Goal: Task Accomplishment & Management: Complete application form

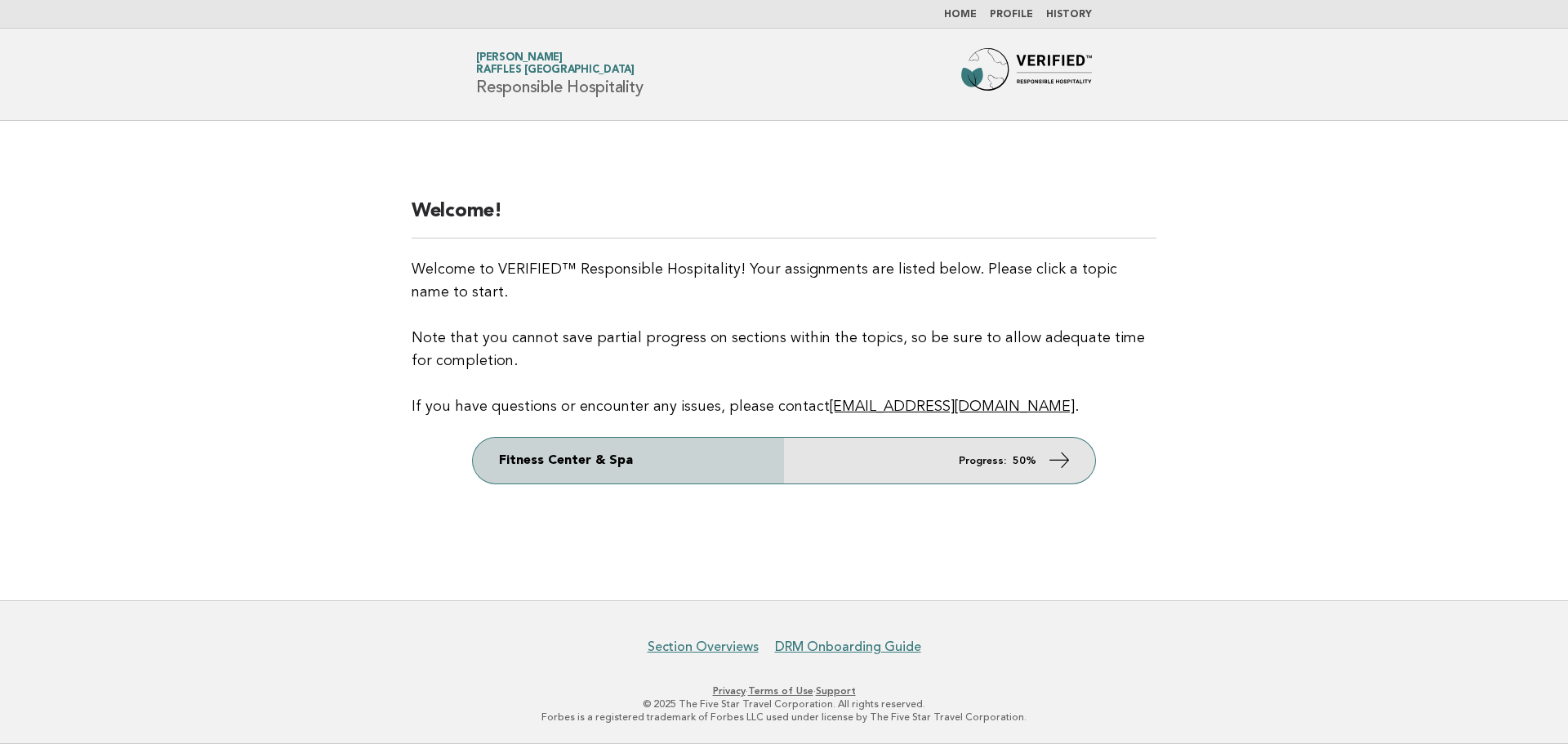
click at [644, 459] on link "Fitness Center & Spa Progress: 50%" at bounding box center [784, 460] width 623 height 46
click at [572, 456] on link "Fitness Center & Spa Progress: 50%" at bounding box center [784, 460] width 623 height 46
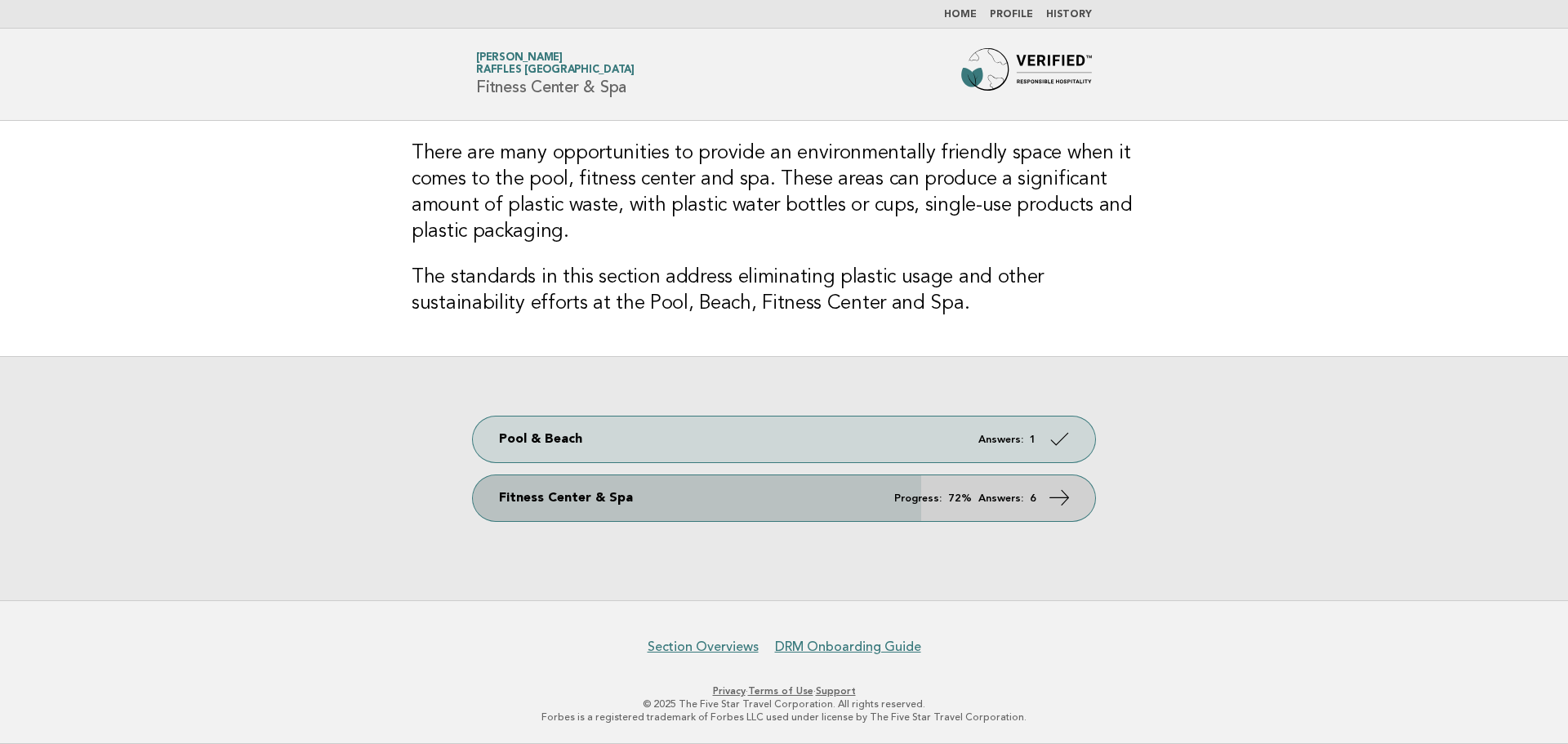
click at [594, 504] on link "Fitness Center & Spa Progress: 72% Answers: 6" at bounding box center [784, 498] width 623 height 46
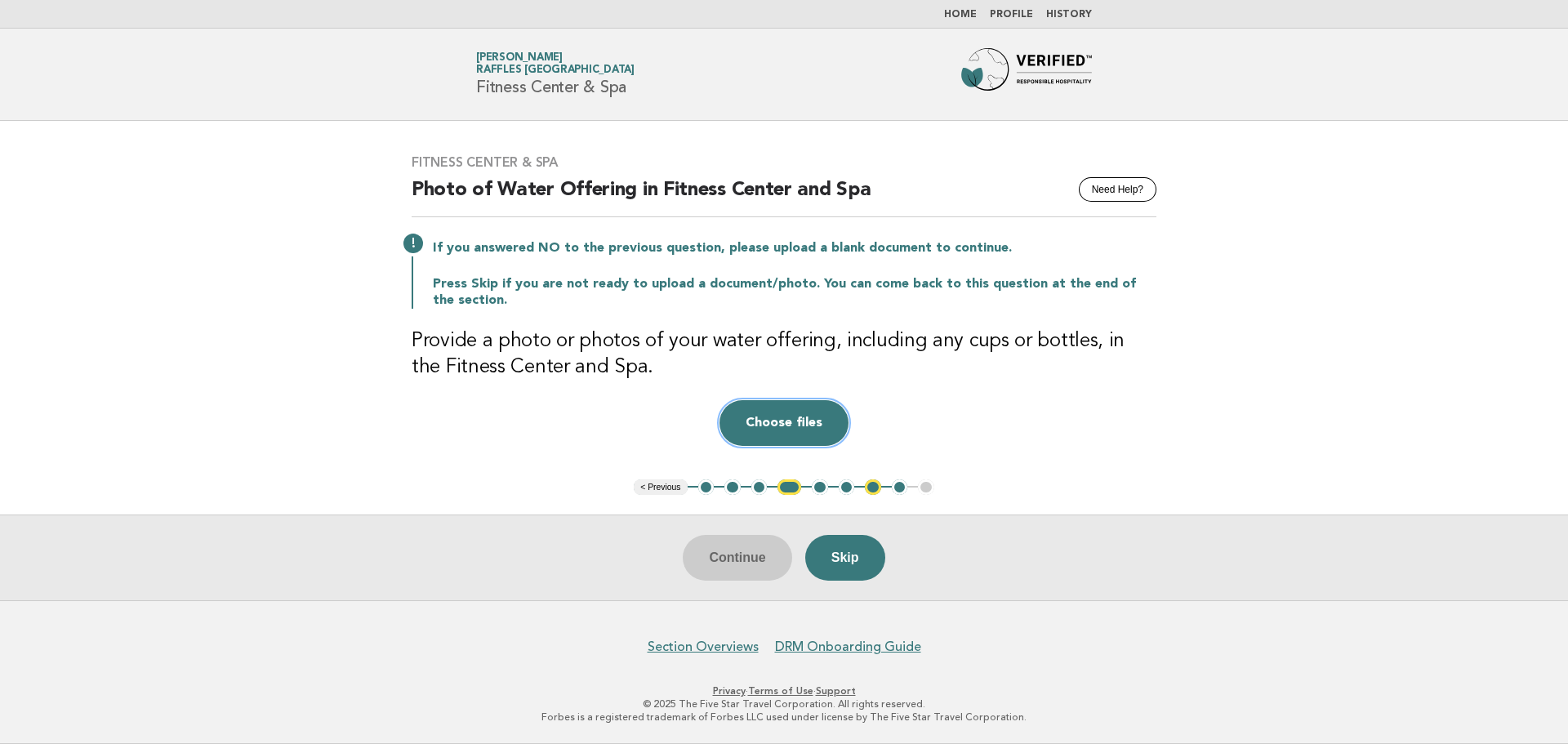
click at [796, 425] on button "Choose files" at bounding box center [784, 422] width 129 height 46
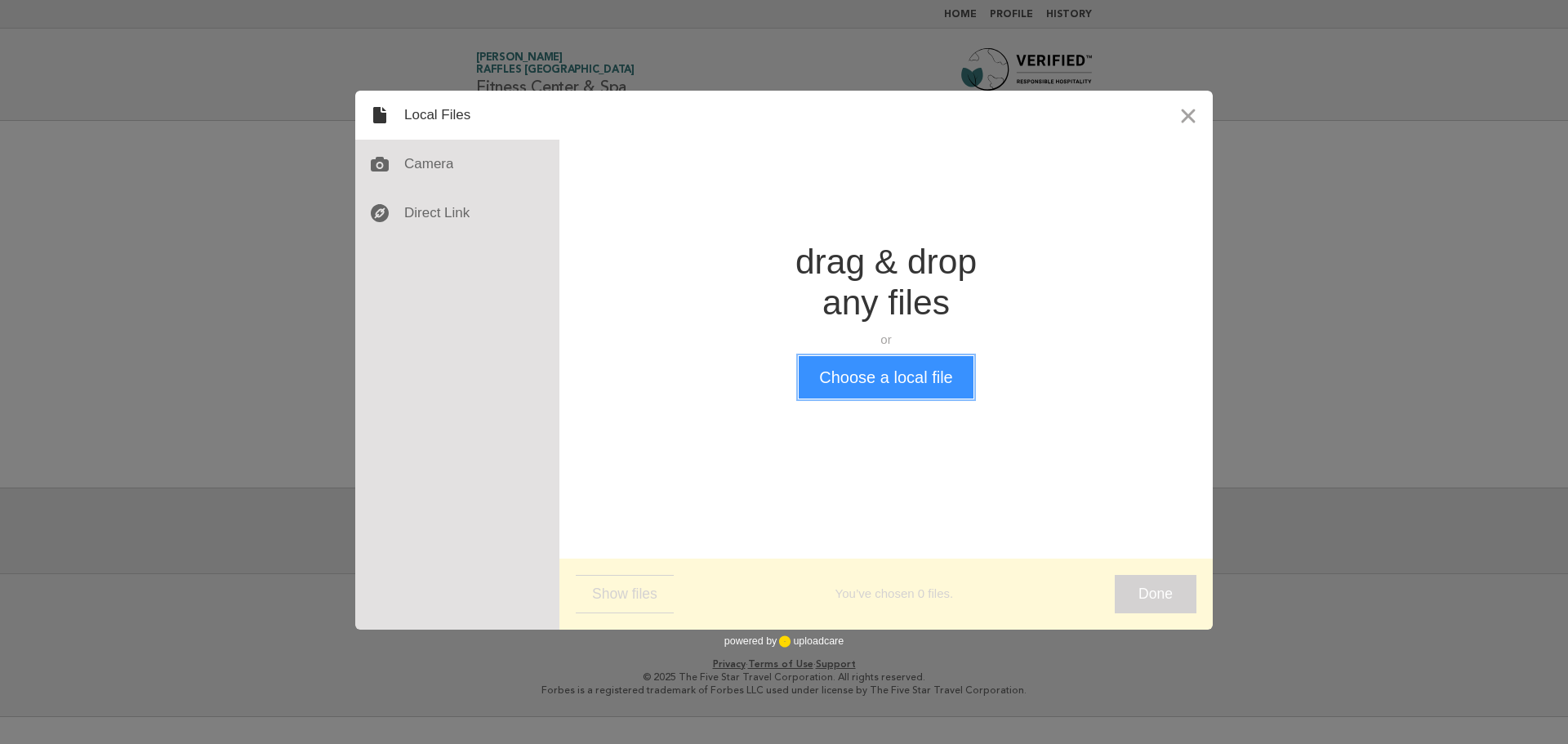
click at [893, 381] on button "Choose a local file" at bounding box center [886, 378] width 174 height 43
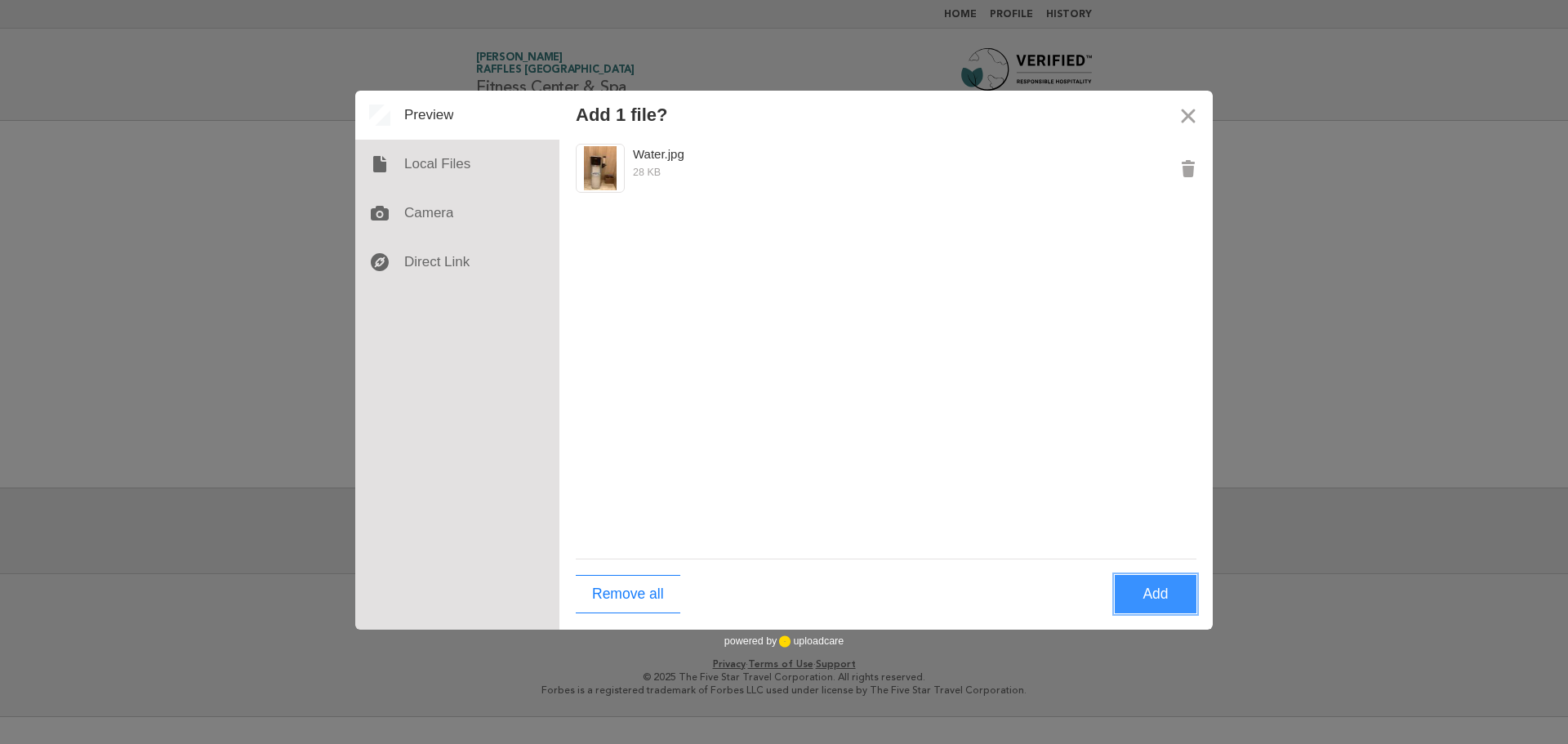
click at [1138, 596] on button "Add" at bounding box center [1155, 595] width 81 height 39
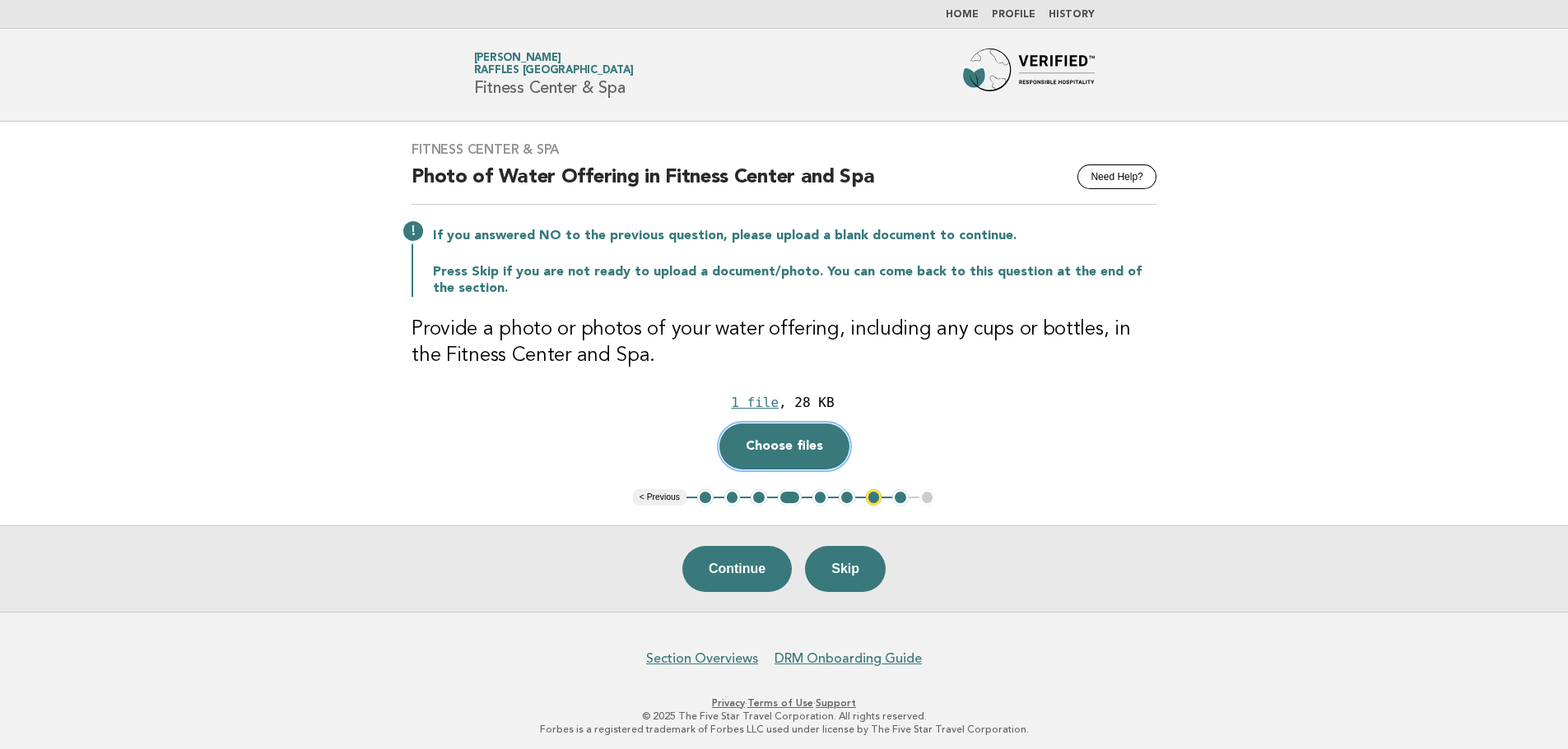
click at [775, 433] on button "Choose files" at bounding box center [784, 446] width 130 height 46
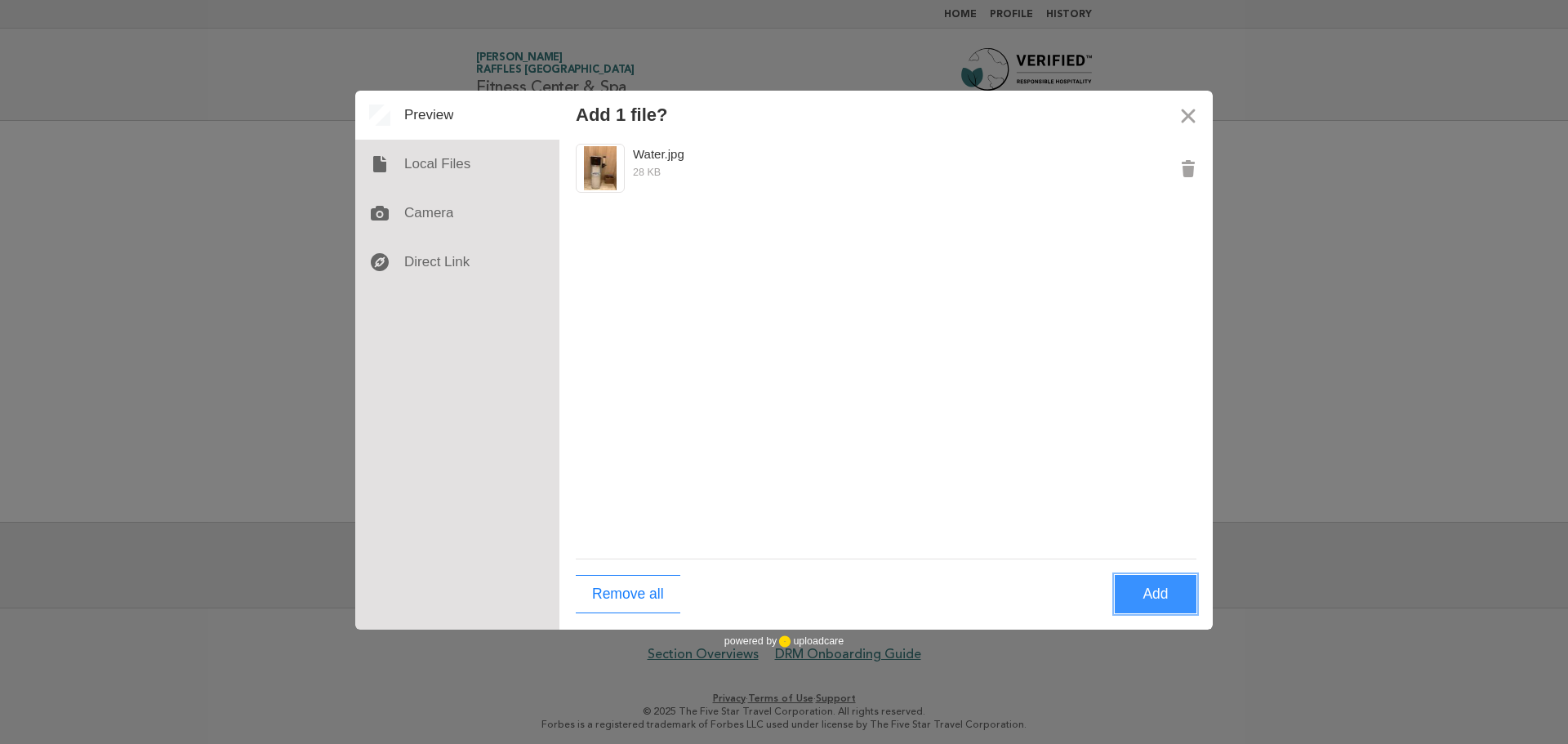
click at [1153, 602] on button "Add" at bounding box center [1155, 595] width 81 height 39
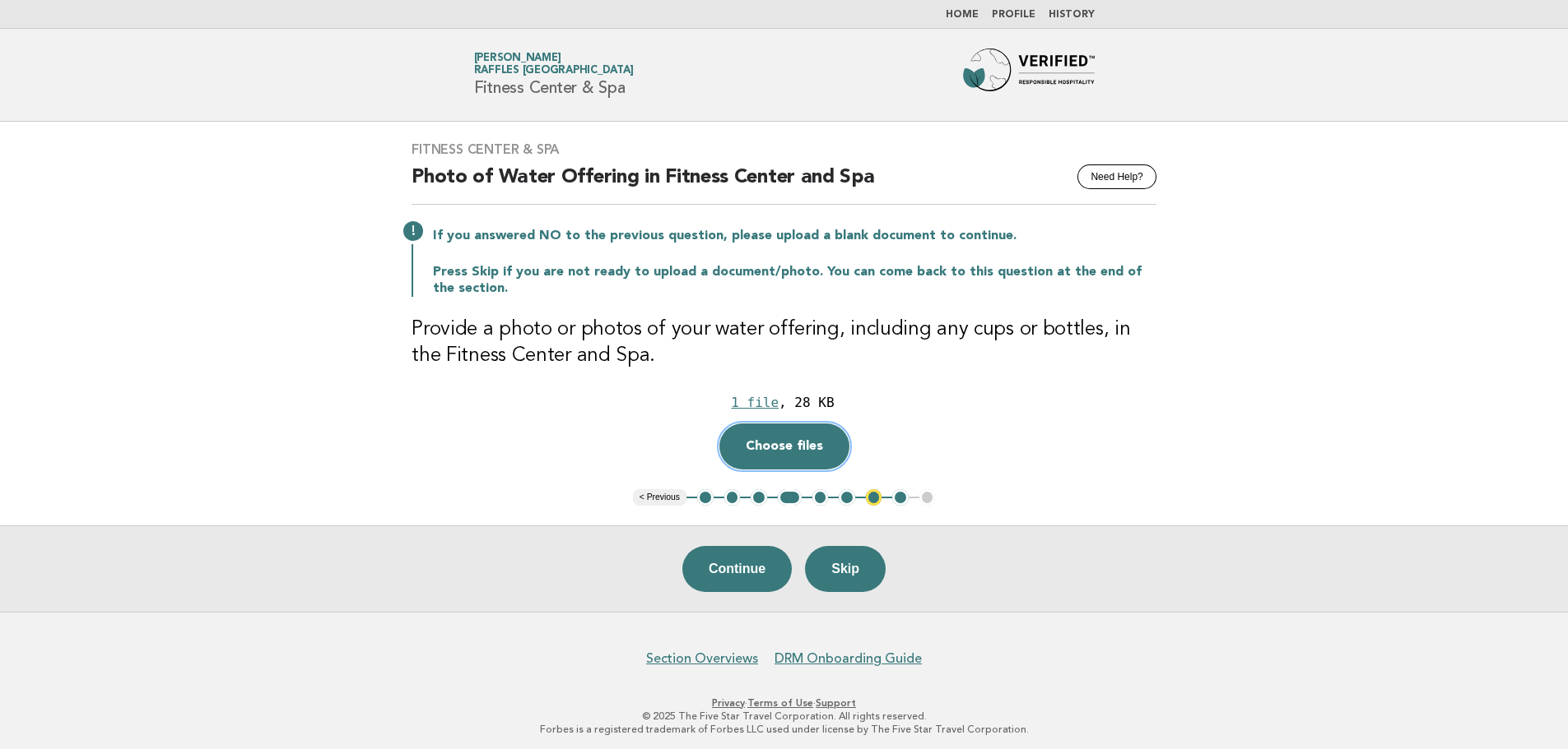
click at [805, 450] on button "Choose files" at bounding box center [784, 446] width 130 height 46
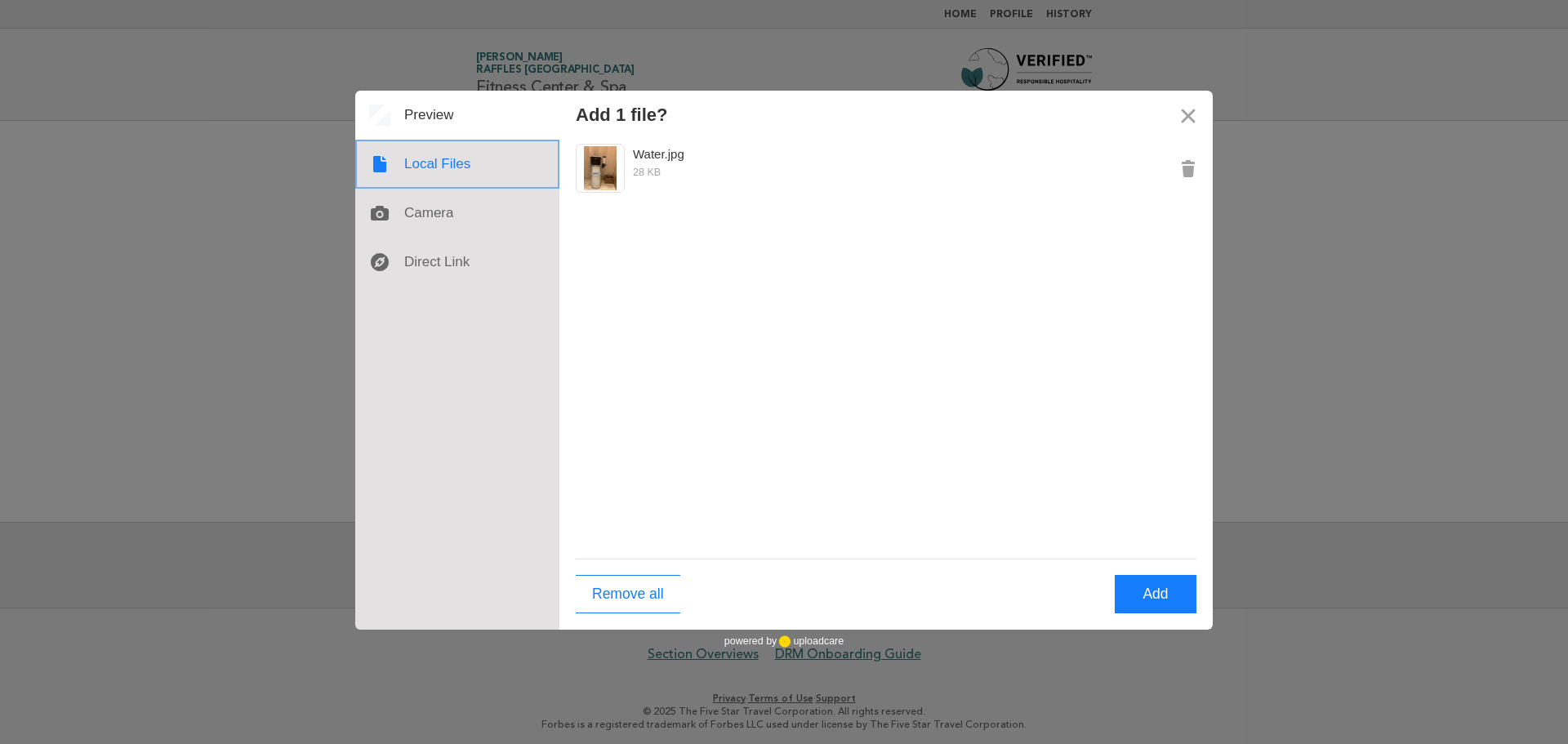
click at [441, 174] on div at bounding box center [457, 164] width 204 height 49
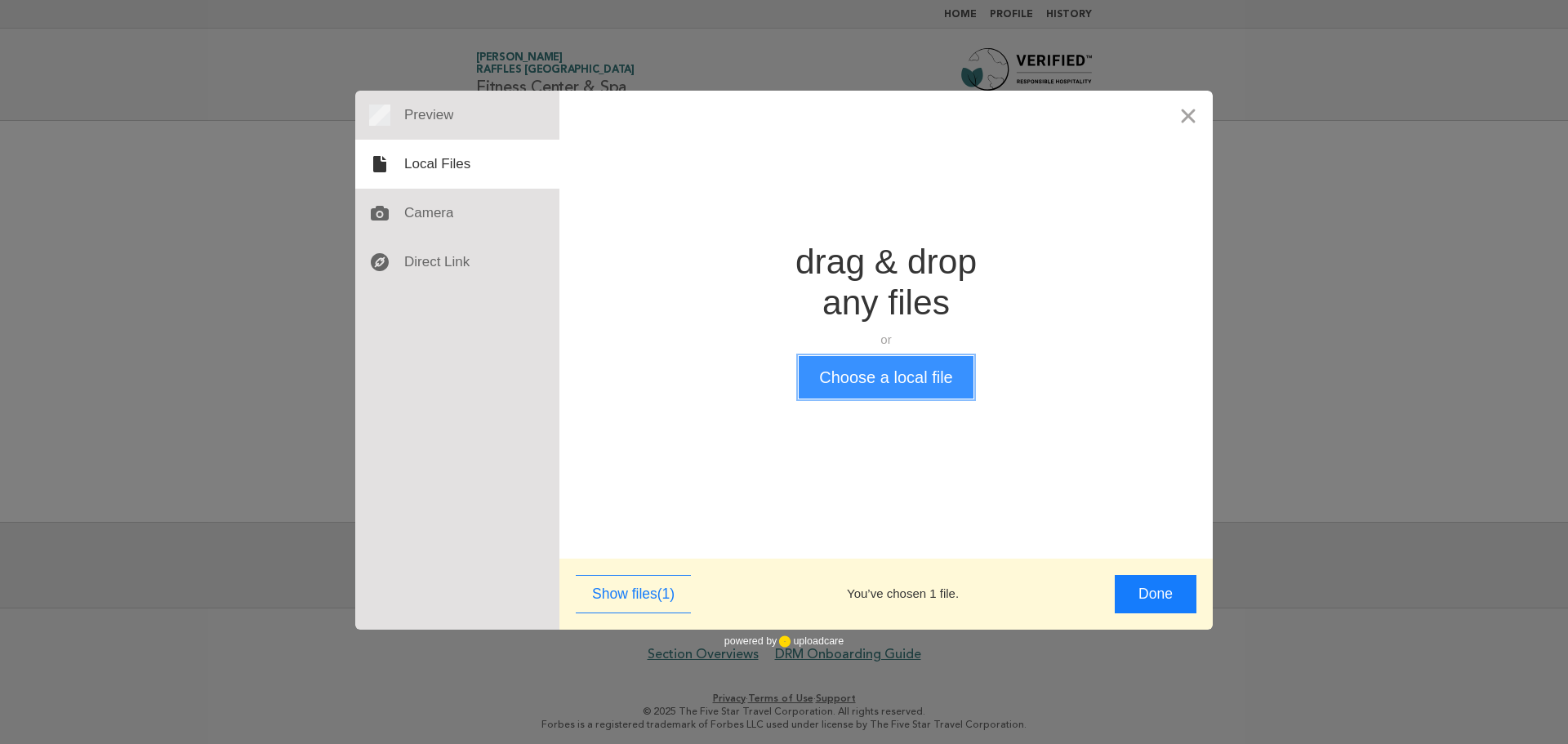
click at [875, 384] on button "Choose a local file" at bounding box center [886, 378] width 174 height 43
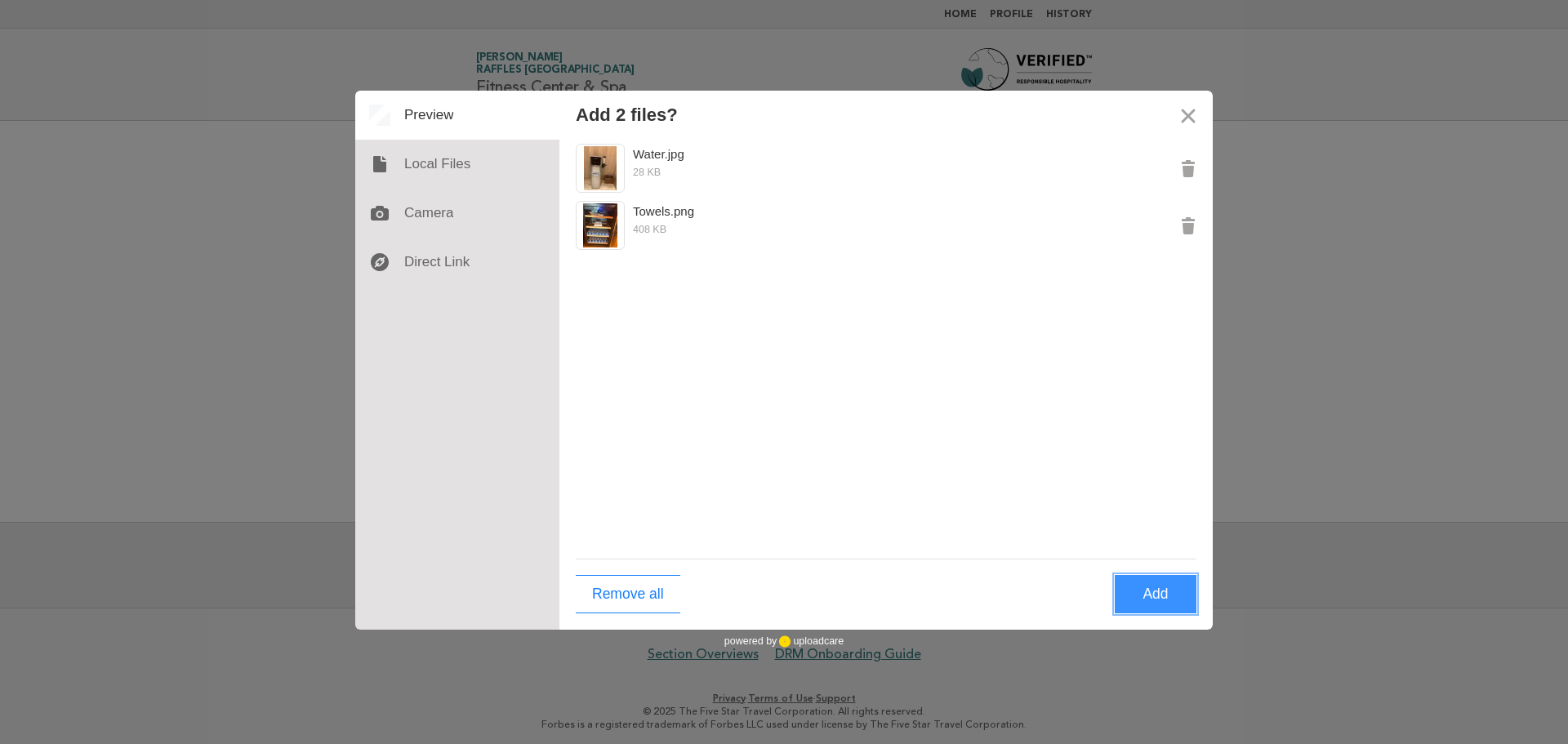
click at [1172, 592] on button "Add" at bounding box center [1155, 595] width 81 height 39
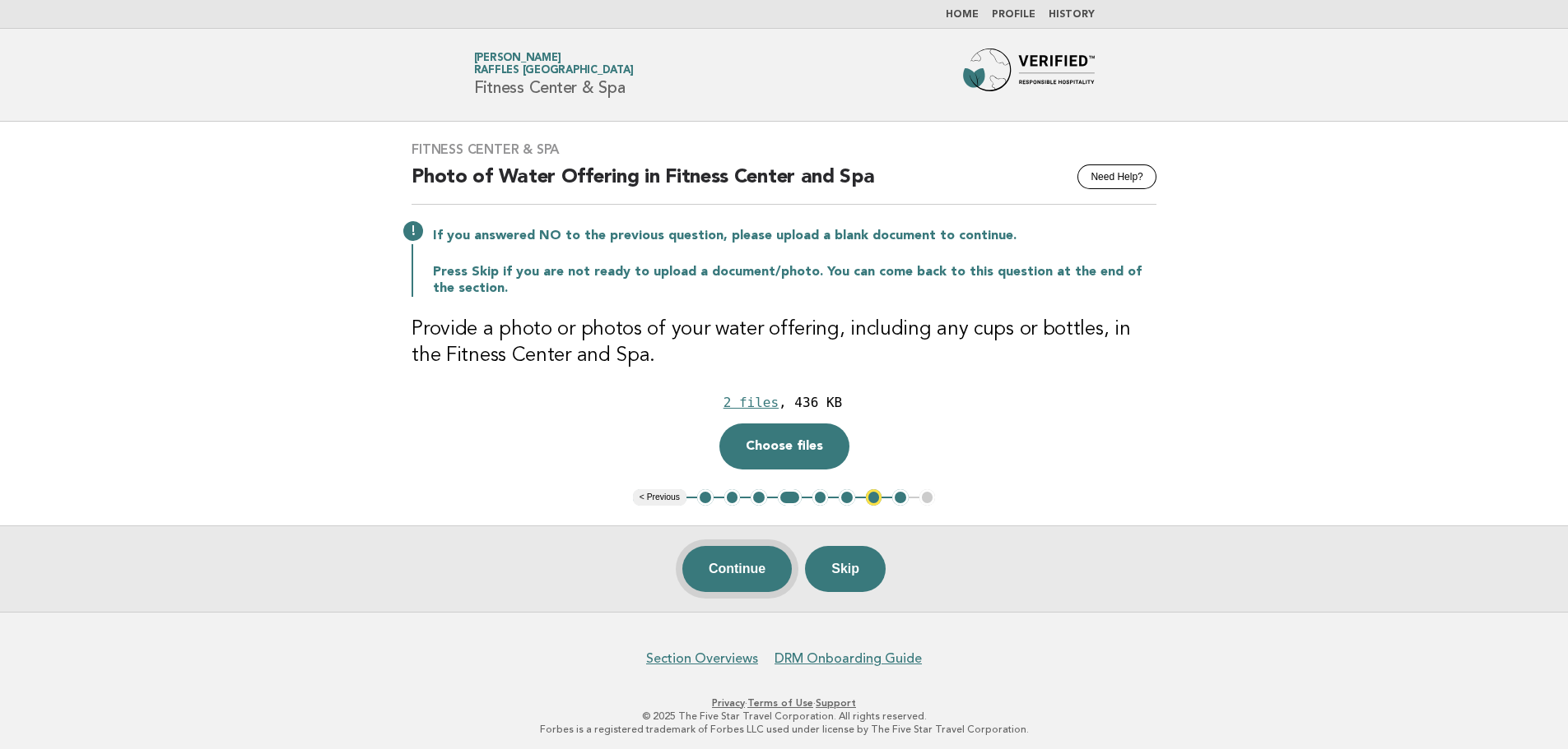
click at [742, 568] on button "Continue" at bounding box center [737, 569] width 109 height 46
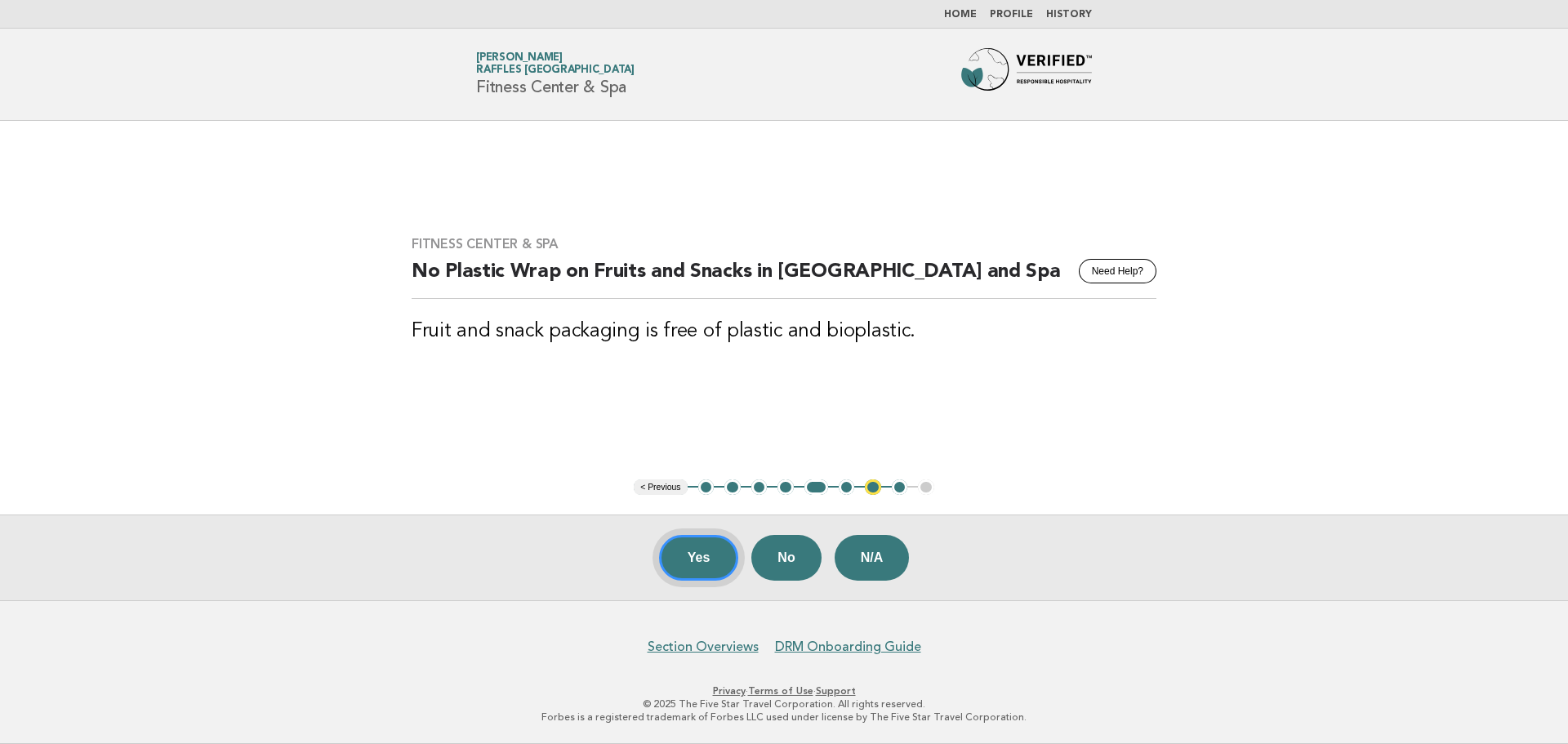
click at [701, 558] on button "Yes" at bounding box center [699, 557] width 80 height 46
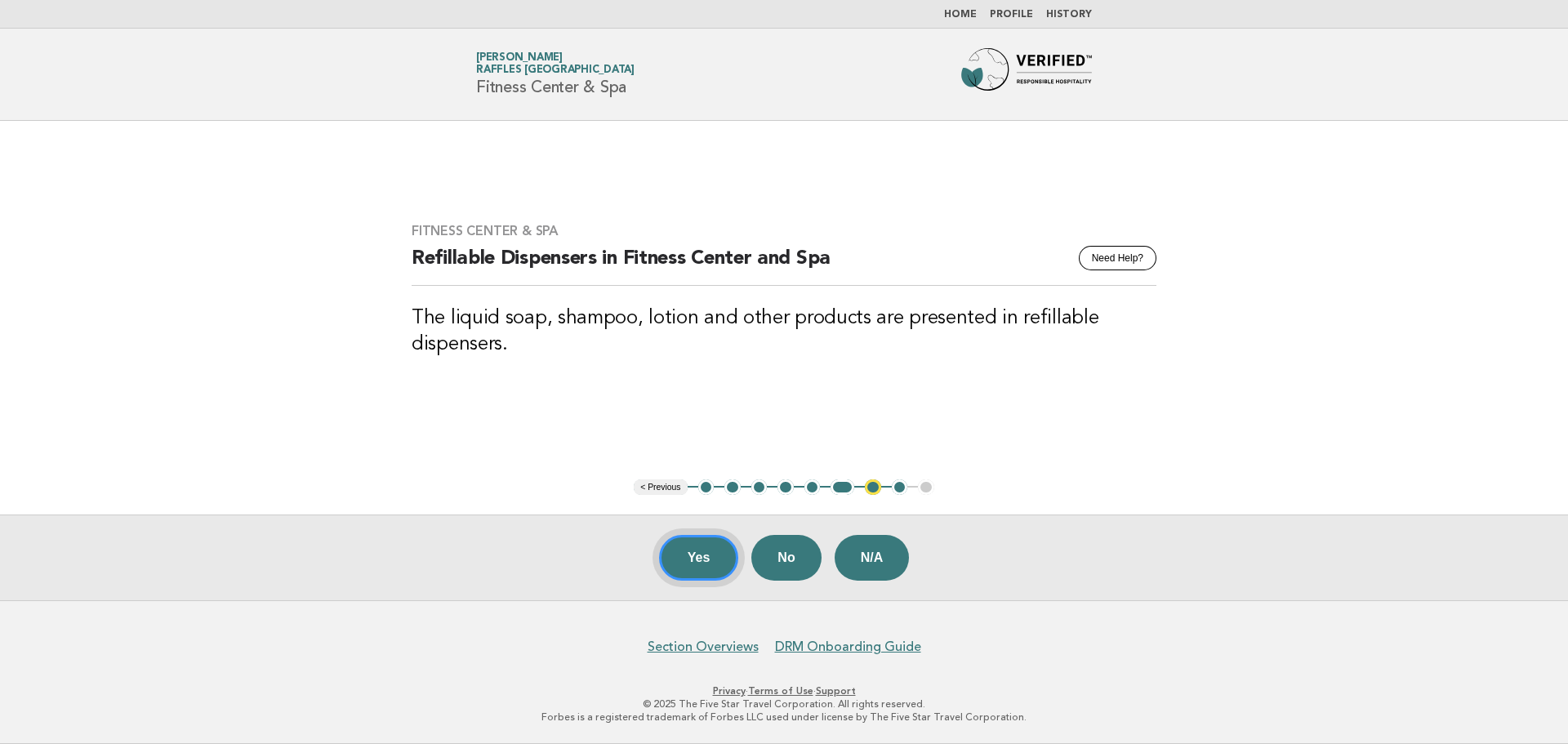
click at [693, 559] on button "Yes" at bounding box center [699, 557] width 80 height 46
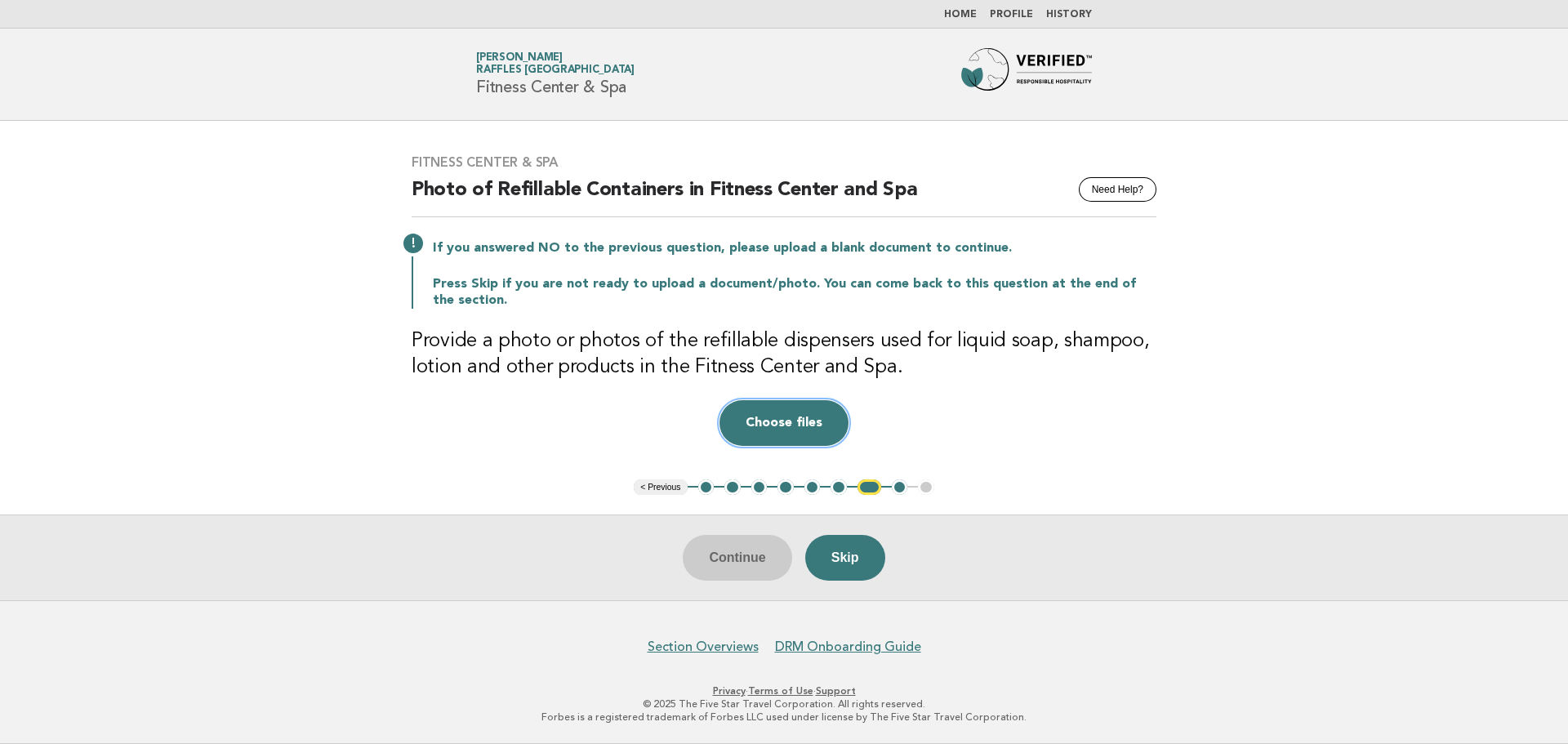
click at [791, 433] on button "Choose files" at bounding box center [784, 422] width 129 height 46
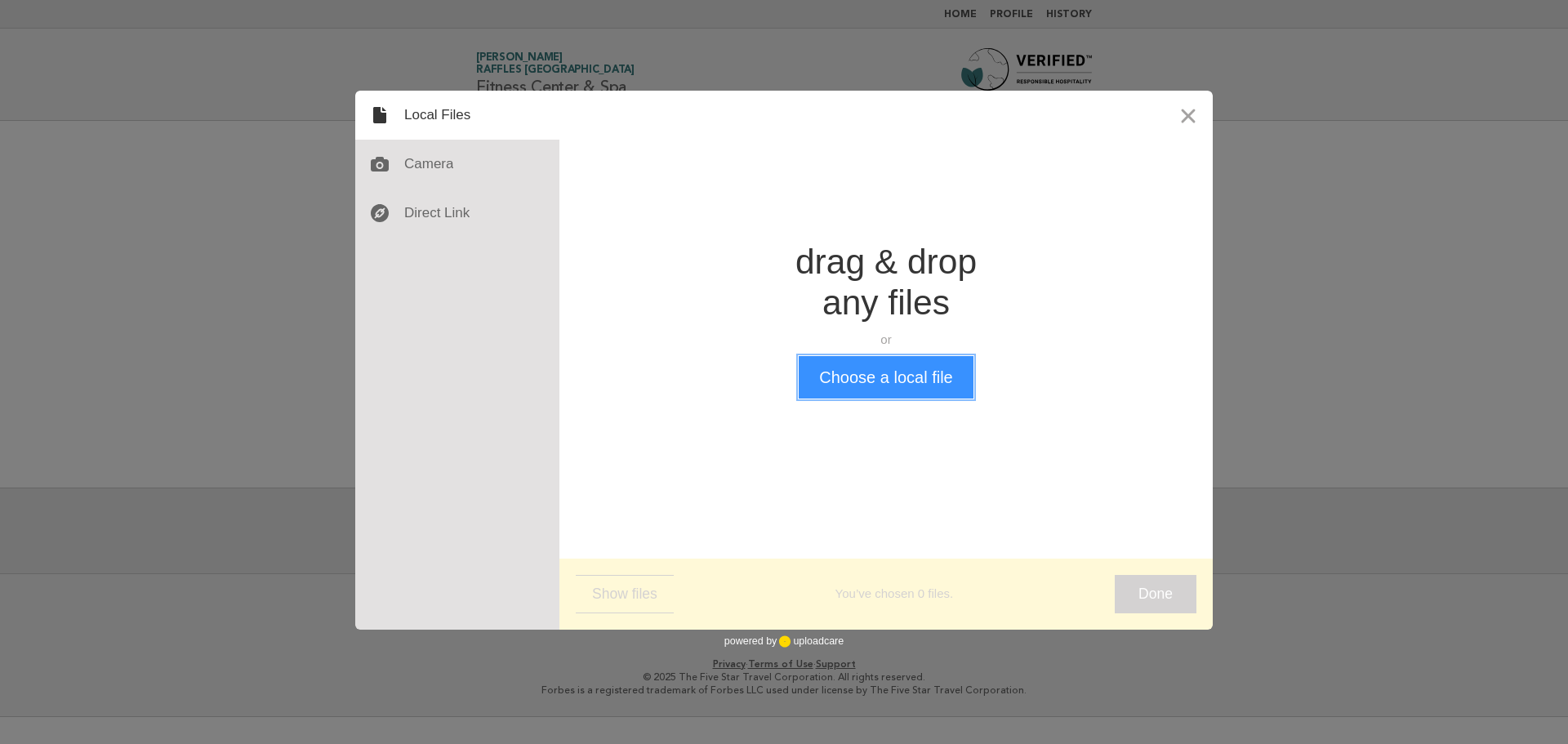
click at [902, 392] on button "Choose a local file" at bounding box center [886, 378] width 174 height 43
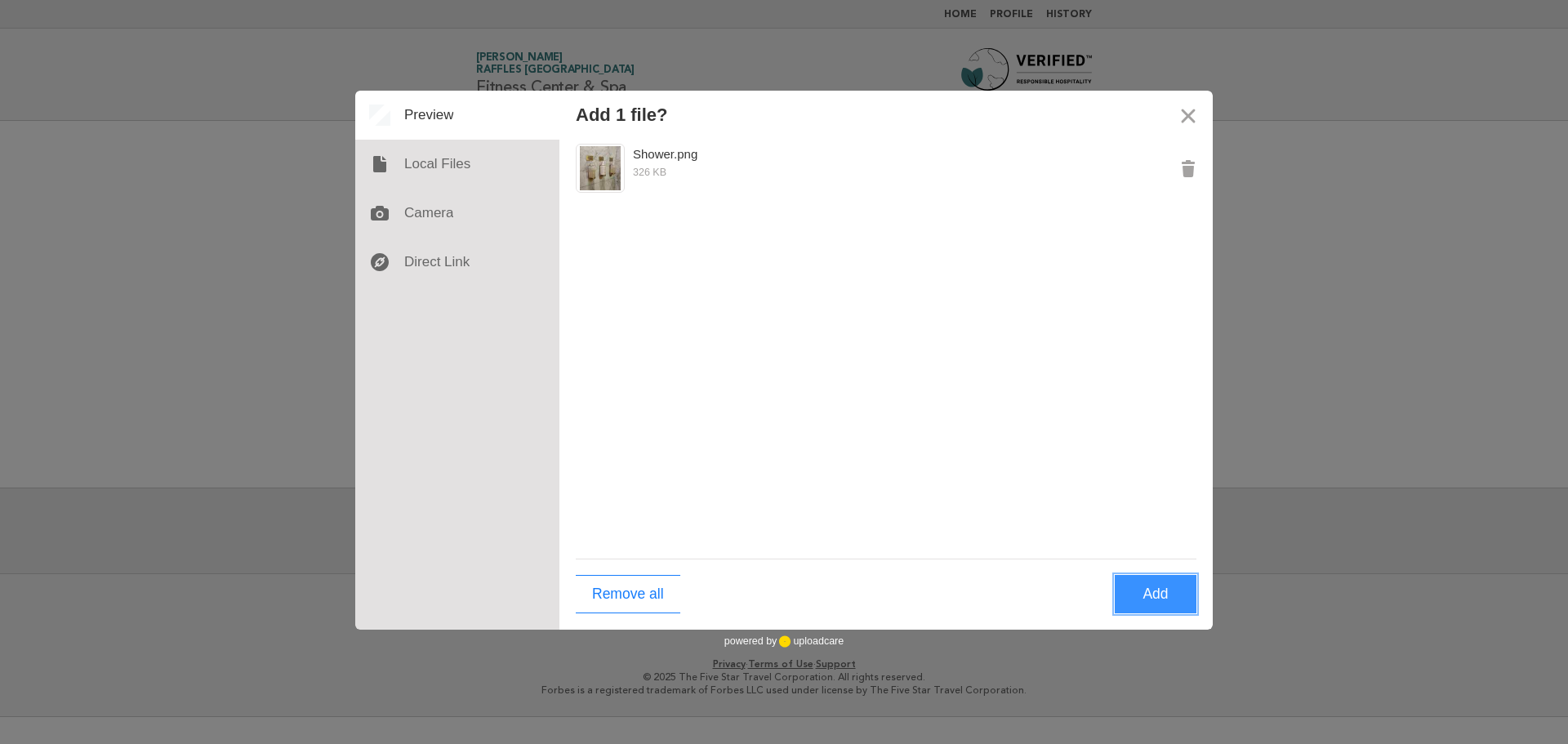
click at [1165, 596] on button "Add" at bounding box center [1155, 595] width 81 height 39
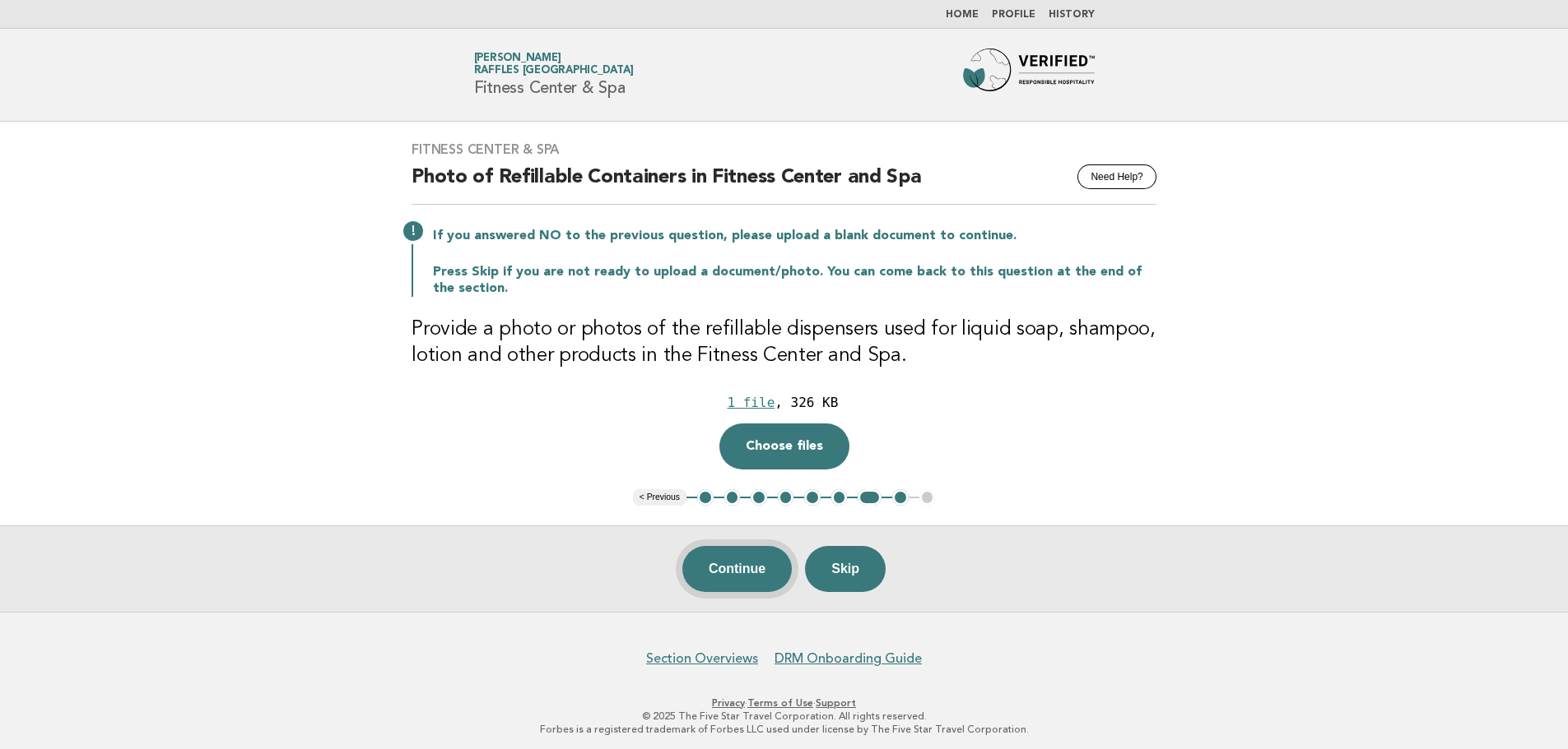
click at [738, 573] on button "Continue" at bounding box center [737, 569] width 109 height 46
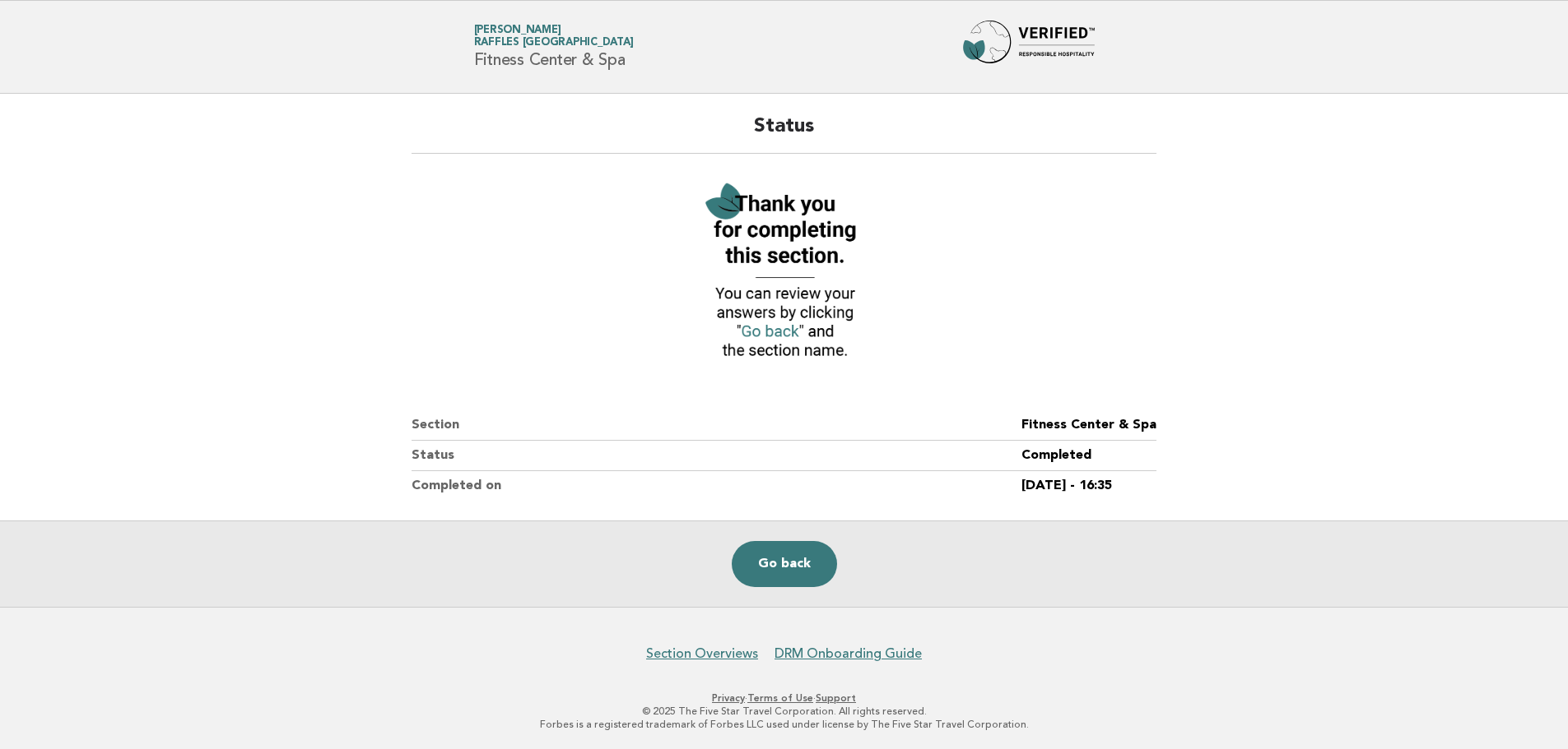
scroll to position [29, 0]
click at [771, 577] on link "Go back" at bounding box center [784, 563] width 105 height 46
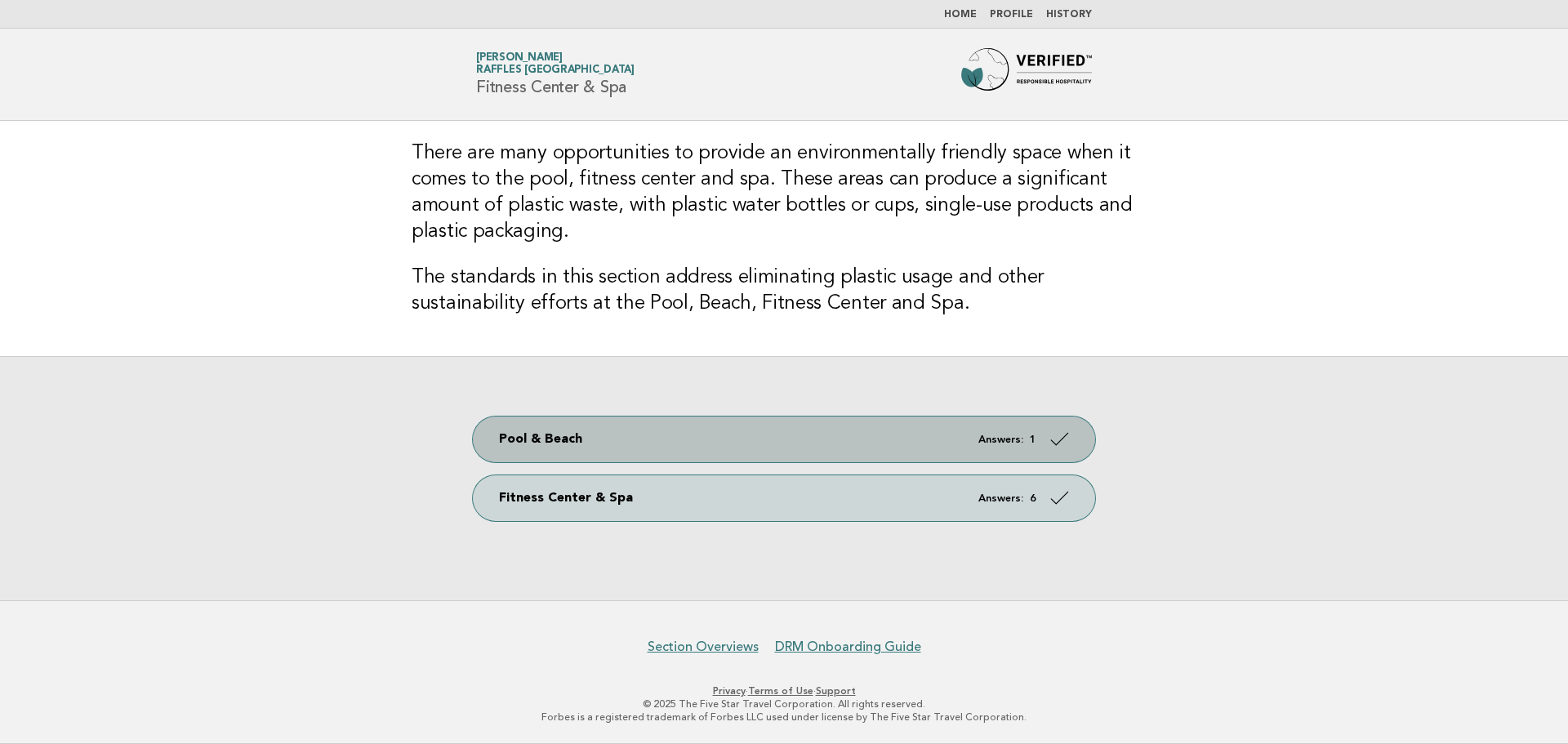
click at [554, 433] on link "Pool & Beach Answers: 1" at bounding box center [784, 439] width 623 height 46
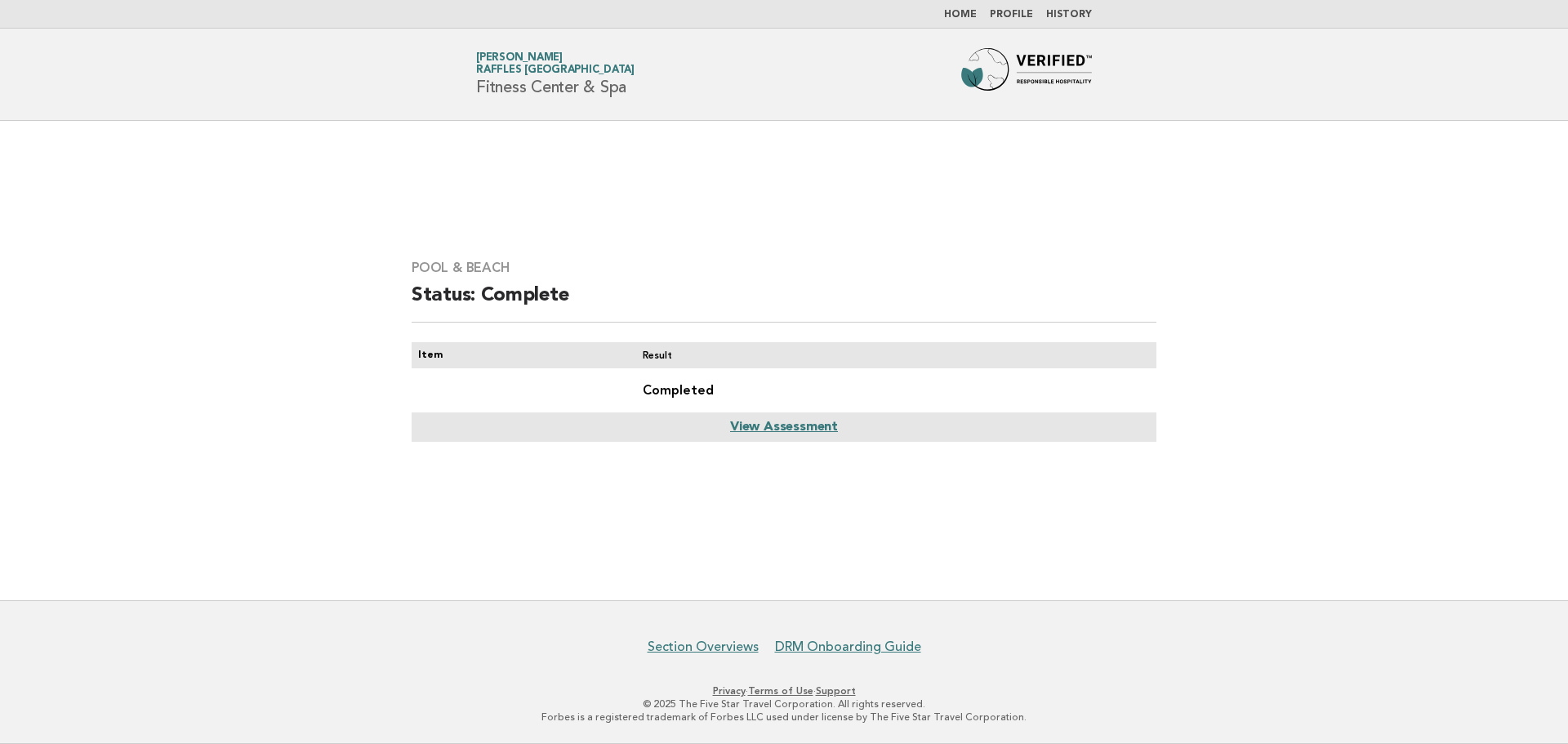
click at [805, 431] on link "View Assessment" at bounding box center [784, 426] width 108 height 13
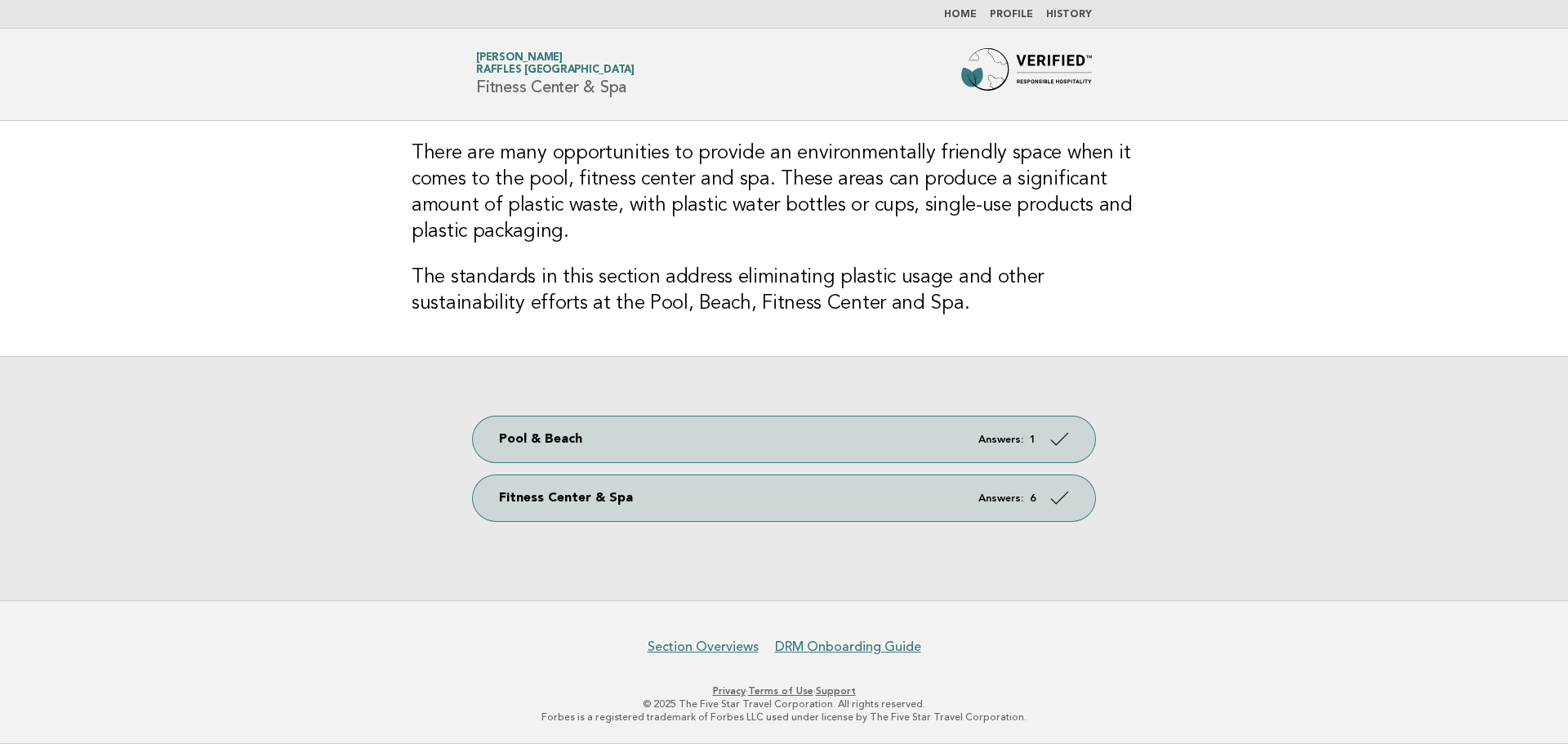
click at [963, 15] on link "Home" at bounding box center [961, 15] width 33 height 10
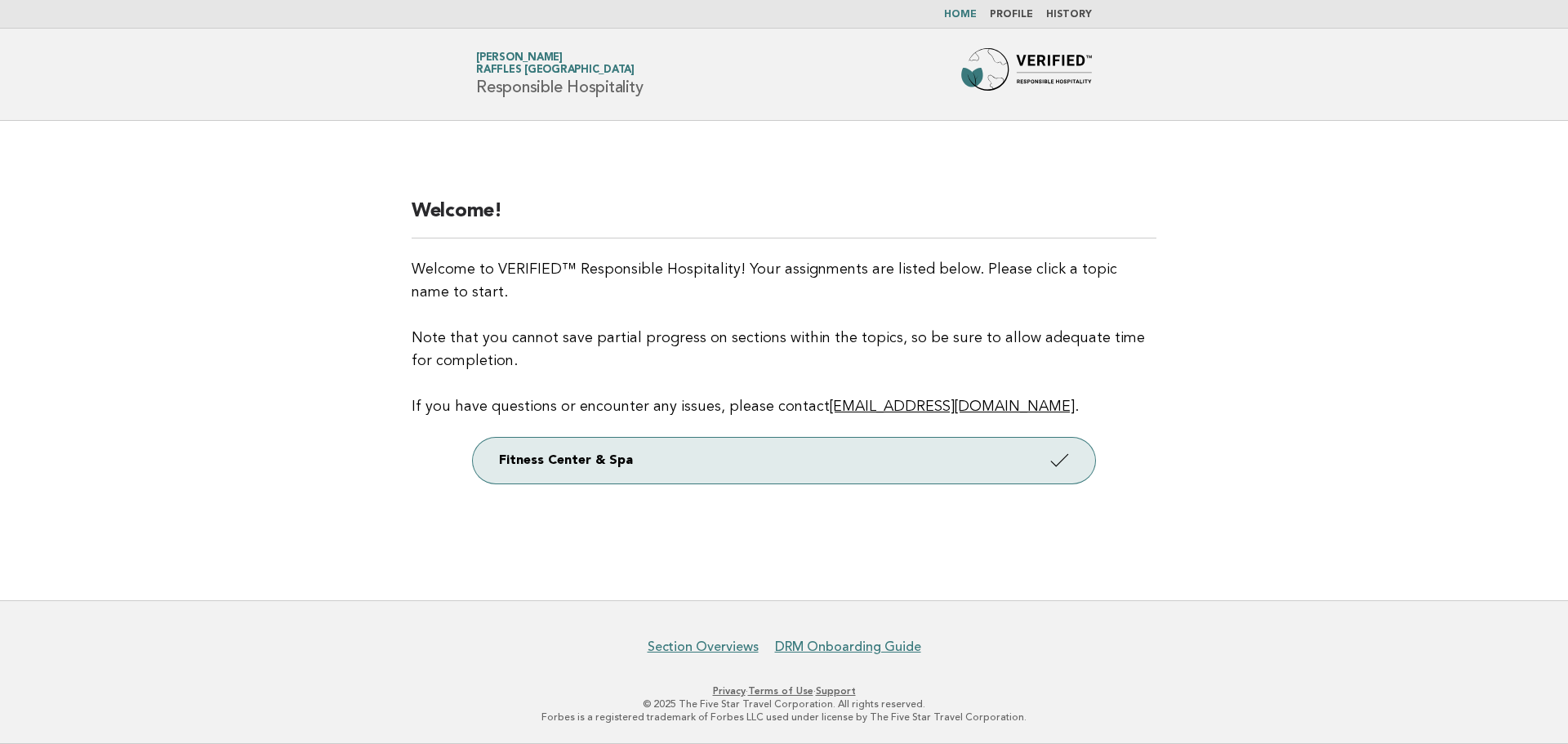
click at [1027, 45] on header "Forbes Travel Guide [PERSON_NAME] Raffles [GEOGRAPHIC_DATA] Responsible Hospita…" at bounding box center [784, 75] width 1568 height 92
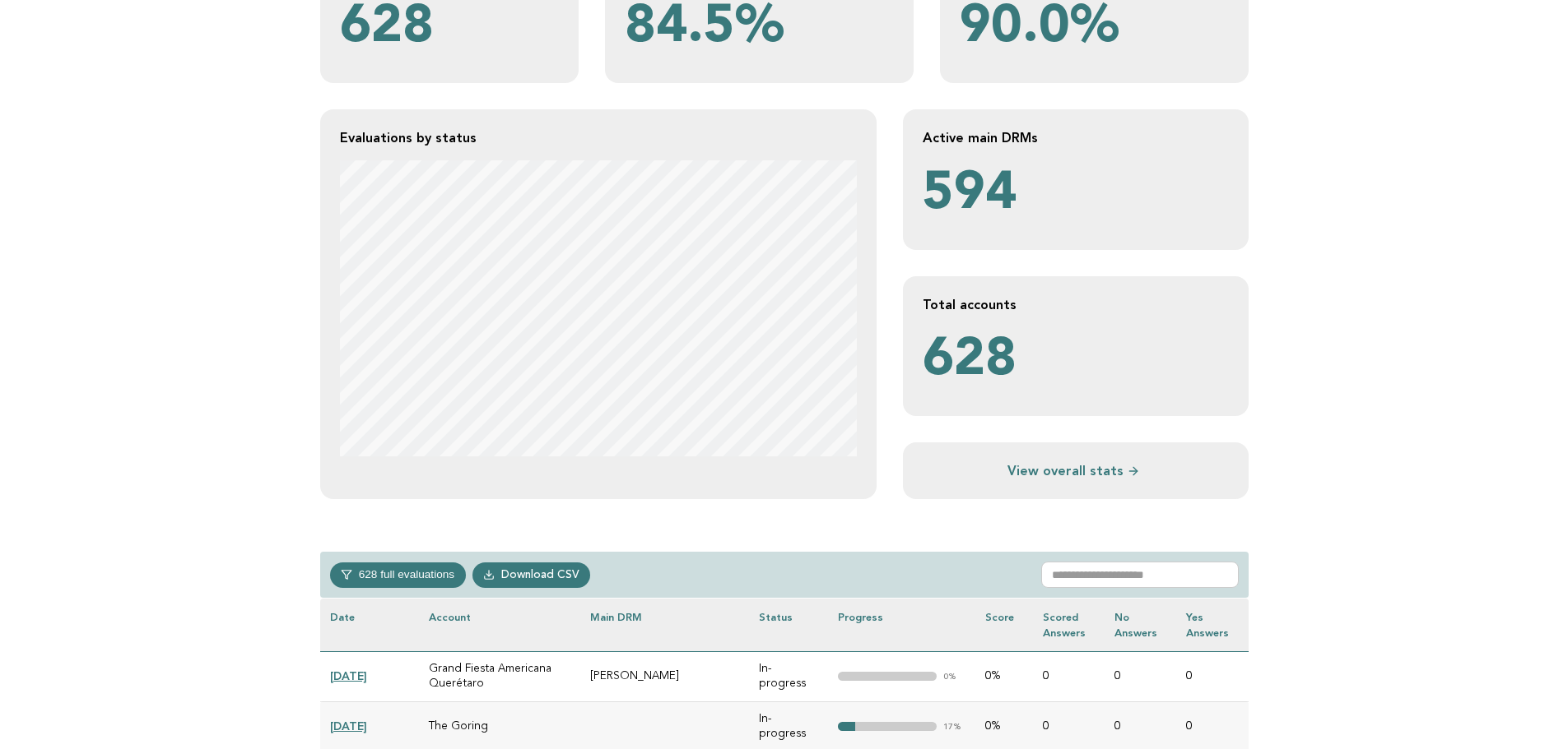
scroll to position [250, 0]
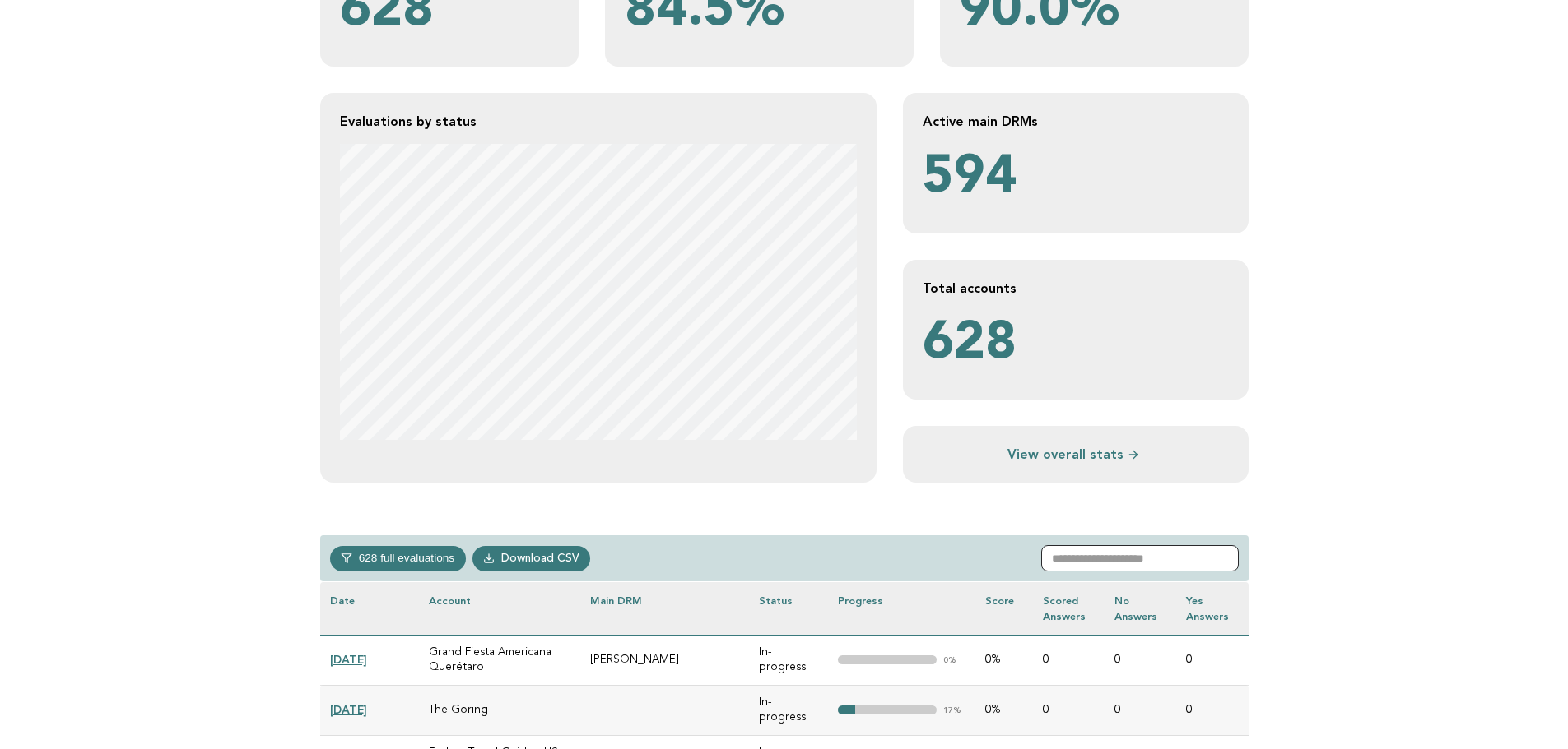
click at [1116, 556] on input "text" at bounding box center [1140, 558] width 197 height 26
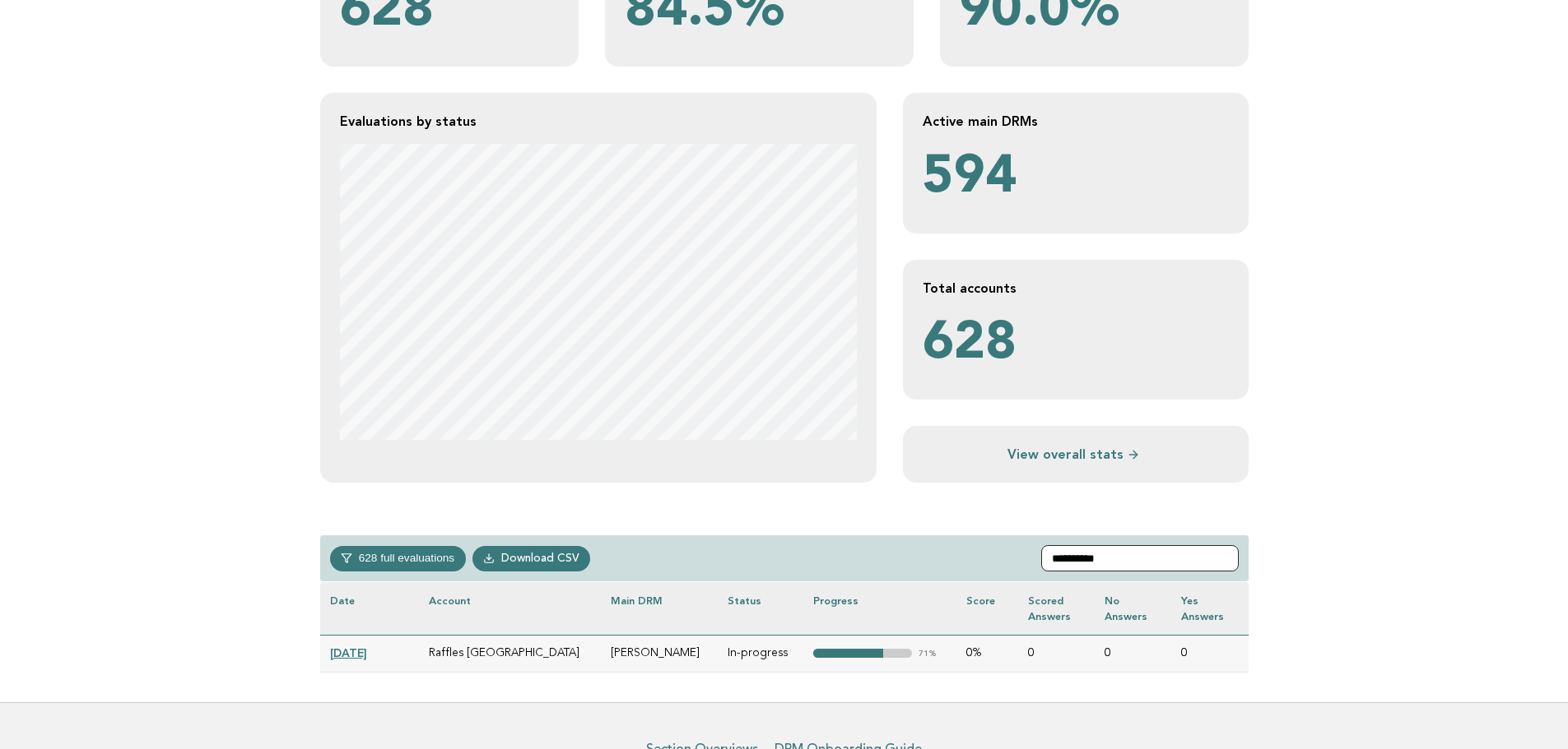
type input "**********"
click at [371, 644] on td "[DATE]" at bounding box center [369, 653] width 99 height 37
click at [367, 649] on link "[DATE]" at bounding box center [348, 652] width 37 height 13
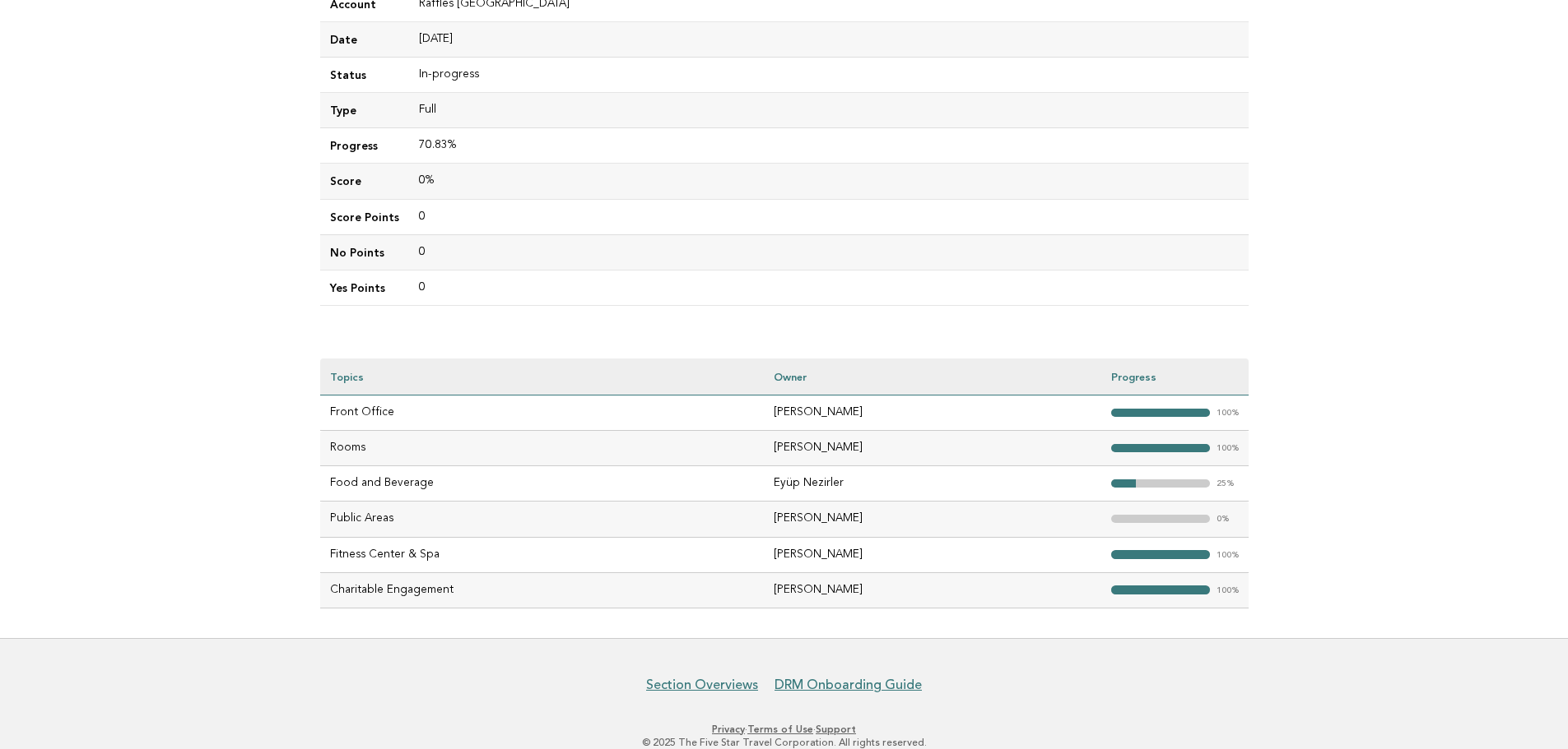
scroll to position [243, 0]
